Goal: Task Accomplishment & Management: Complete application form

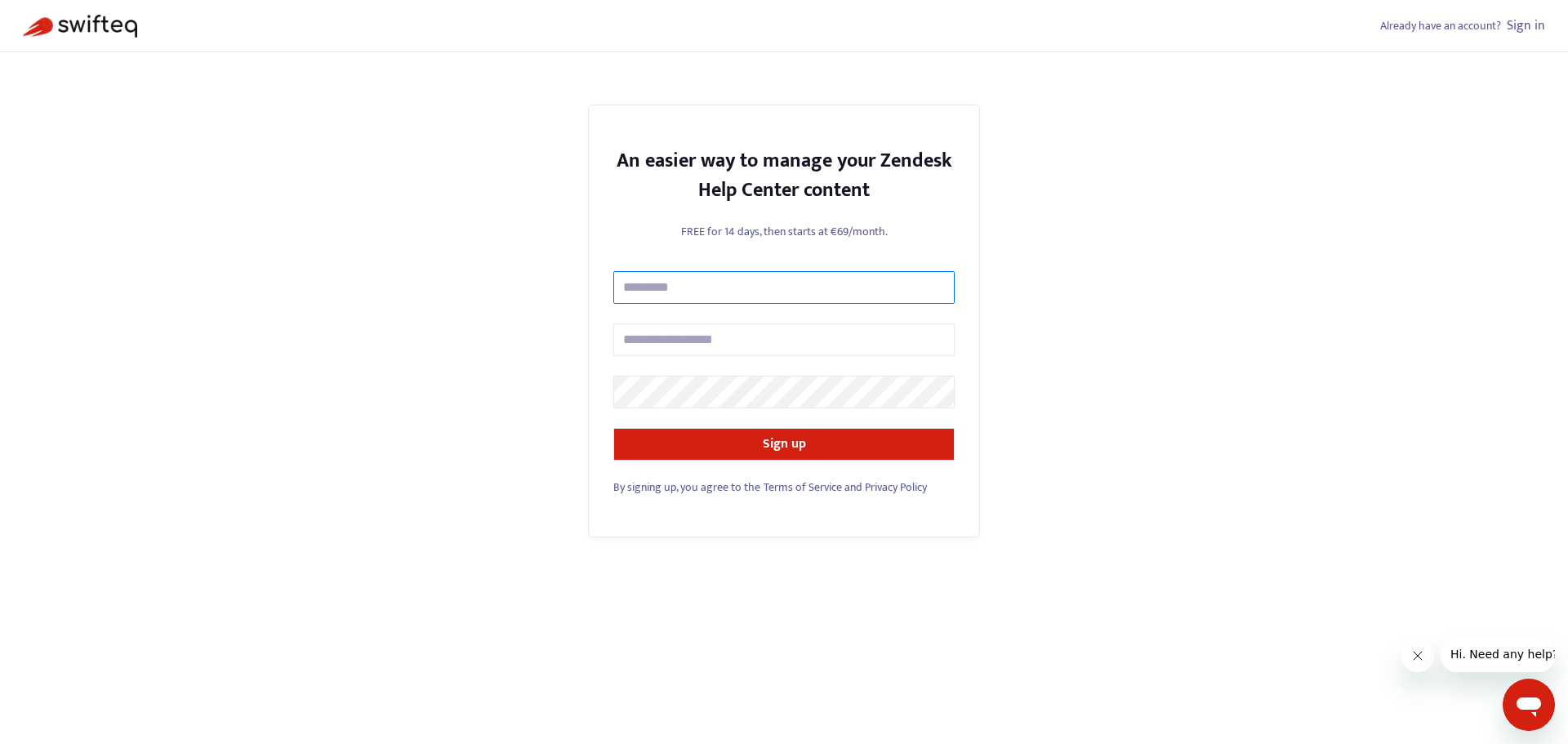
click at [707, 291] on input "text" at bounding box center [784, 288] width 342 height 33
click at [415, 277] on div "Already have an account? Sign in An easier way to manage your Zendesk Help Cent…" at bounding box center [784, 372] width 1568 height 744
click at [268, 306] on div "Already have an account? Sign in An easier way to manage your Zendesk Help Cent…" at bounding box center [784, 372] width 1568 height 744
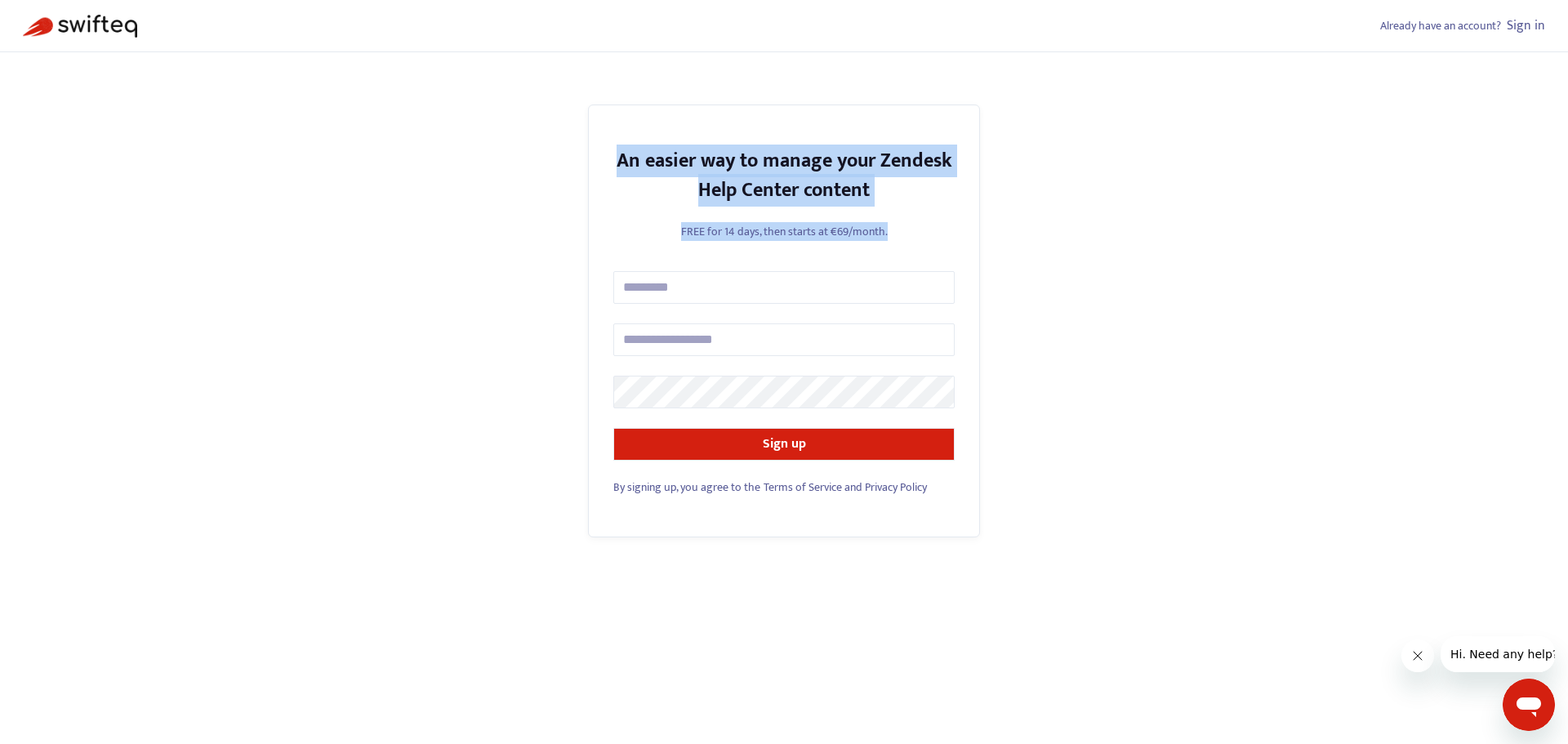
drag, startPoint x: 611, startPoint y: 153, endPoint x: 923, endPoint y: 235, distance: 322.6
click at [923, 235] on div "An easier way to manage your Zendesk Help Center content FREE for 14 days, then…" at bounding box center [783, 321] width 392 height 434
click at [923, 235] on p "FREE for 14 days, then starts at €69/month." at bounding box center [784, 231] width 342 height 17
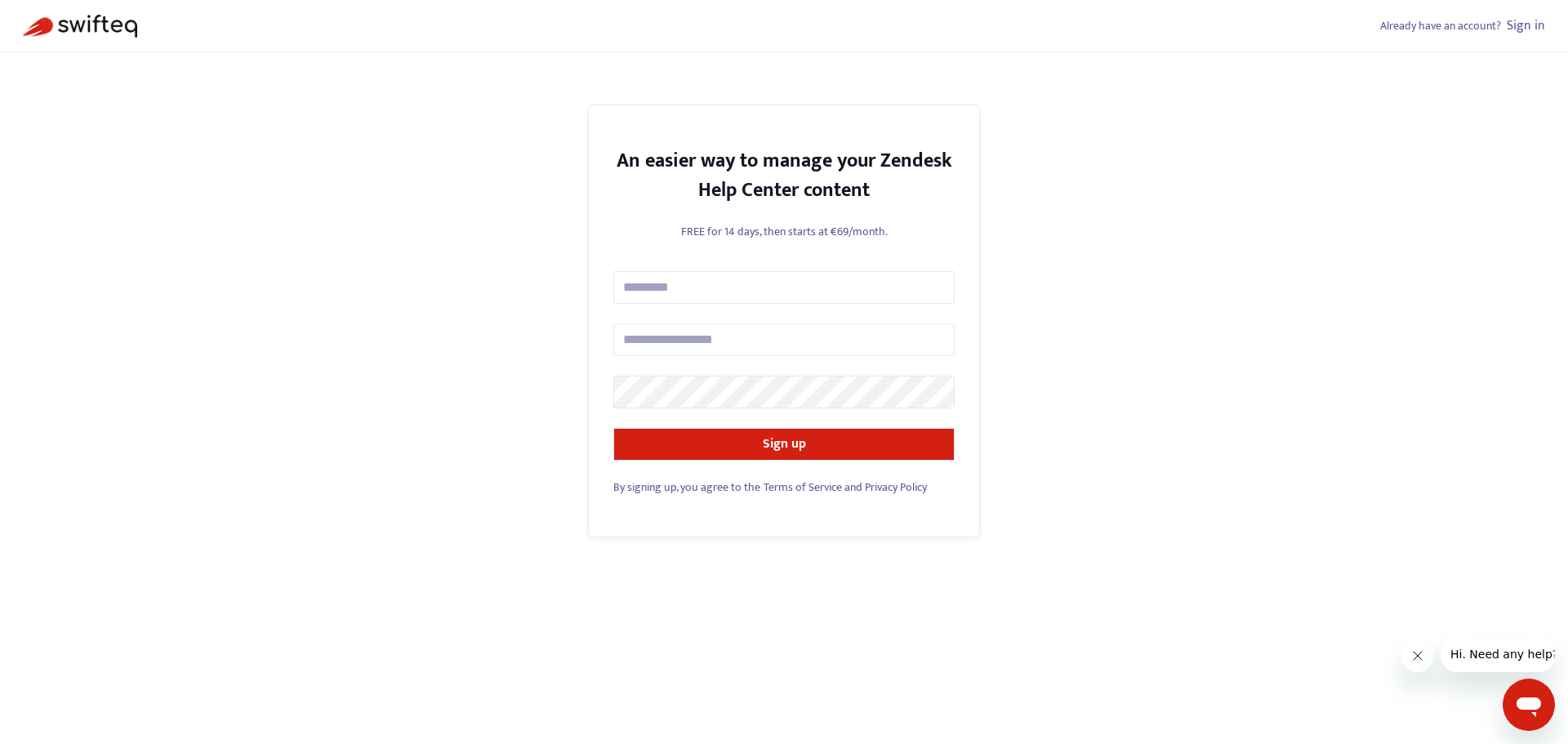
click at [227, 191] on div "Already have an account? Sign in An easier way to manage your Zendesk Help Cent…" at bounding box center [784, 372] width 1568 height 744
click at [198, 268] on div "Already have an account? Sign in An easier way to manage your Zendesk Help Cent…" at bounding box center [784, 372] width 1568 height 744
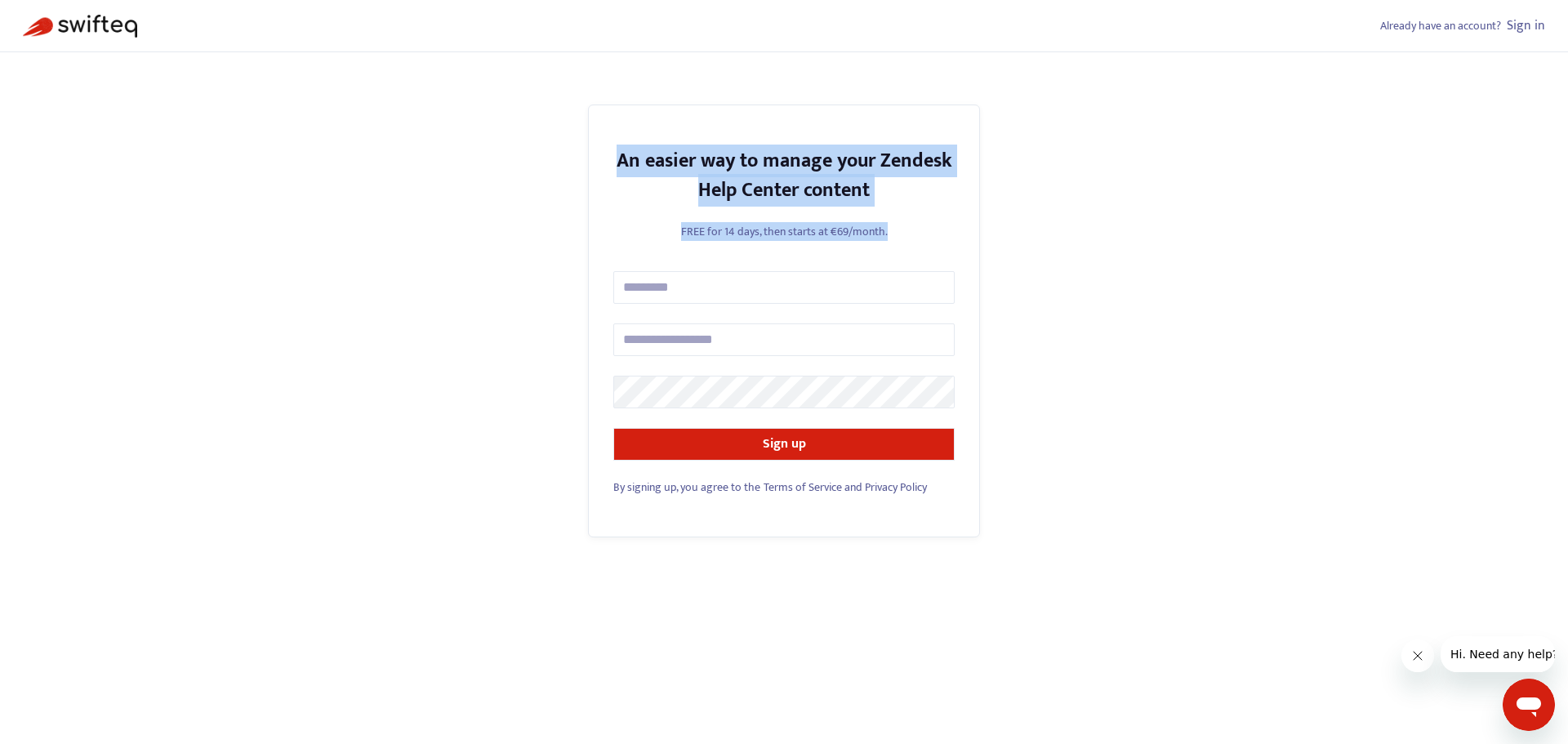
drag, startPoint x: 616, startPoint y: 162, endPoint x: 902, endPoint y: 214, distance: 290.7
click at [902, 214] on div "An easier way to manage your Zendesk Help Center content FREE for 14 days, then…" at bounding box center [783, 321] width 392 height 434
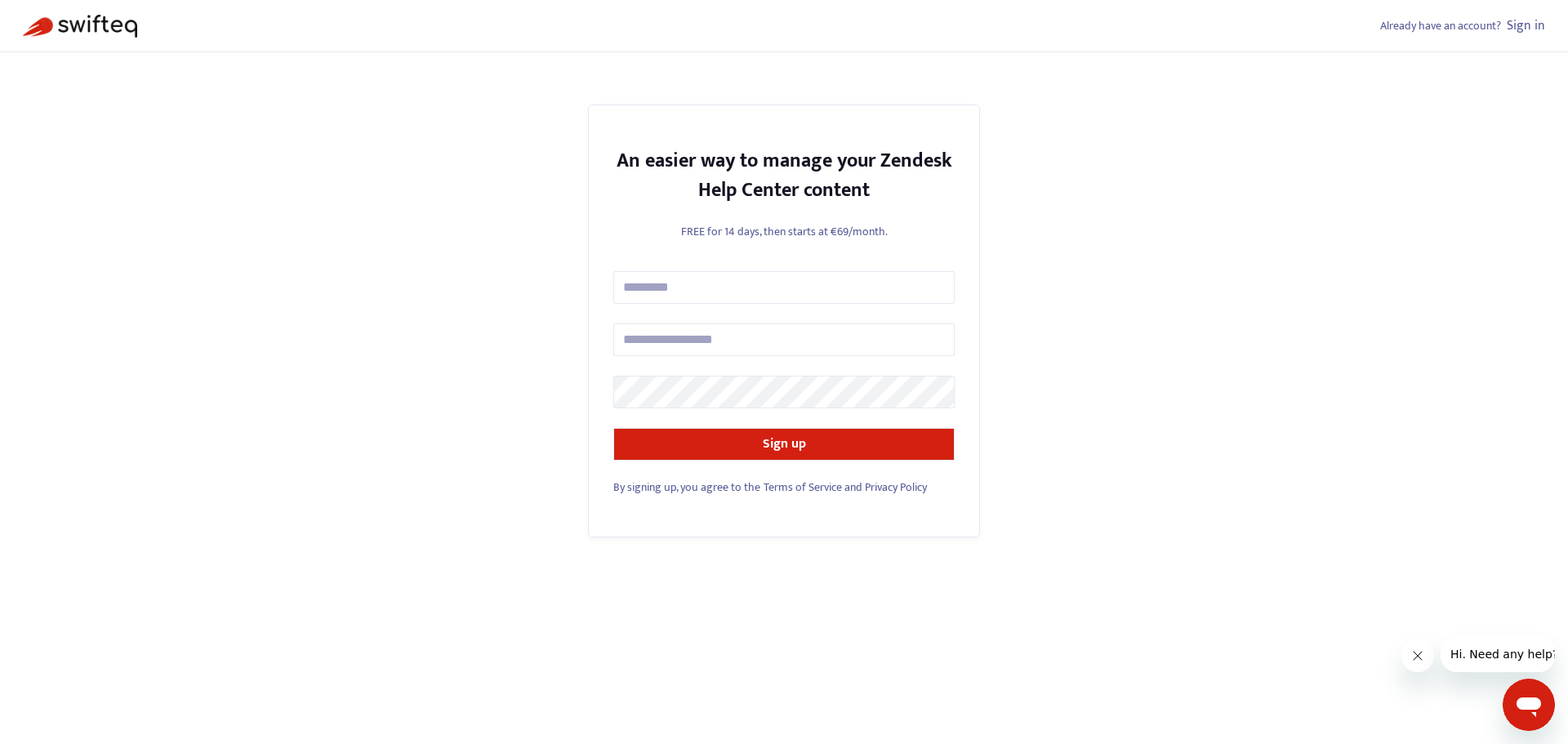
click at [1347, 551] on div "Already have an account? Sign in An easier way to manage your Zendesk Help Cent…" at bounding box center [784, 372] width 1568 height 744
click at [657, 281] on input "text" at bounding box center [784, 288] width 342 height 33
click at [594, 237] on div "An easier way to manage your Zendesk Help Center content FREE for 14 days, then…" at bounding box center [783, 321] width 392 height 434
